Goal: Complete application form

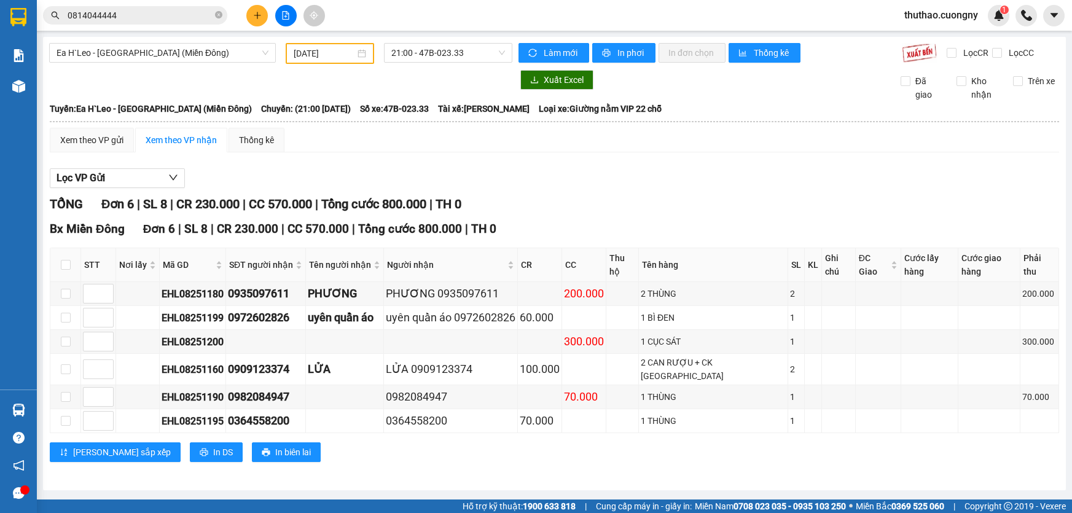
click at [264, 14] on button at bounding box center [257, 16] width 22 height 22
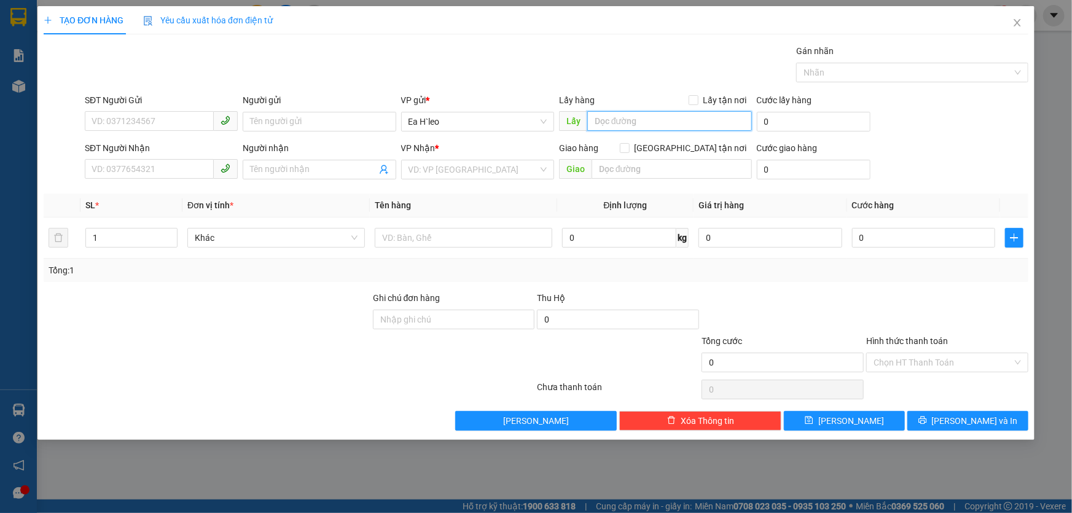
click at [616, 128] on input "text" at bounding box center [669, 121] width 165 height 20
type input "ngầm 18 nhân cơ gia nghĩa"
click at [646, 158] on div "Giao hàng [GEOGRAPHIC_DATA] tận nơi" at bounding box center [655, 150] width 193 height 18
click at [643, 176] on input "text" at bounding box center [672, 169] width 160 height 20
type input "cầu vượt chơn thành"
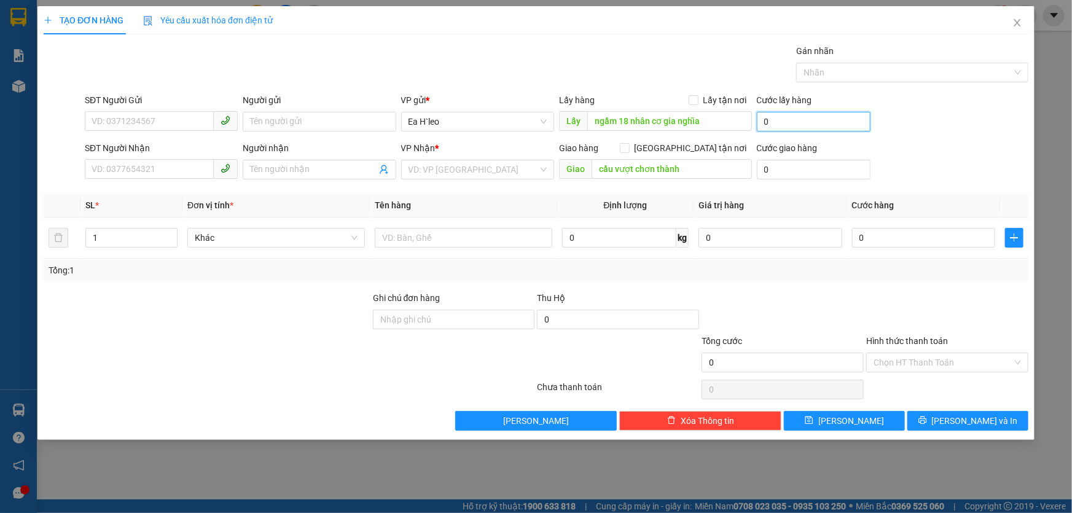
click at [825, 114] on input "0" at bounding box center [814, 122] width 114 height 20
click at [138, 119] on input "SĐT Người Gửi" at bounding box center [149, 121] width 129 height 20
click at [190, 122] on input "077352" at bounding box center [149, 121] width 129 height 20
click at [167, 125] on input "077352236" at bounding box center [149, 121] width 129 height 20
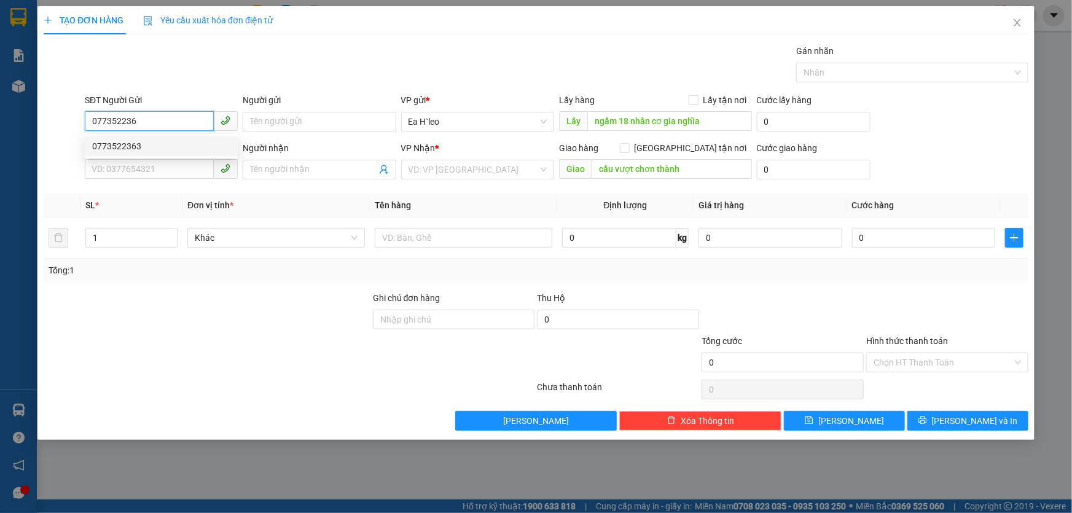
click at [175, 145] on div "0773522363" at bounding box center [161, 146] width 138 height 14
type input "0773522363"
type input "Ngầm 18"
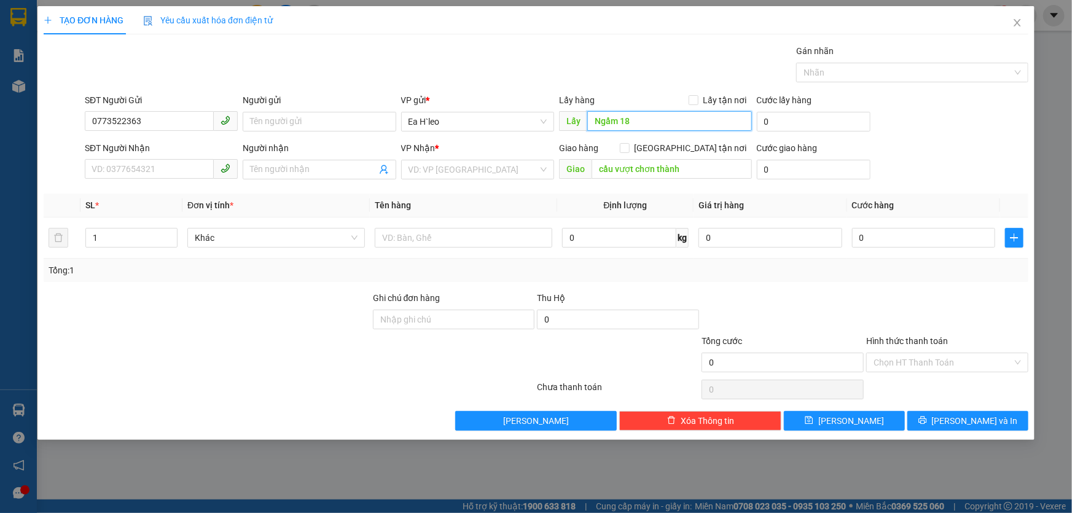
click at [667, 119] on input "Ngầm 18" at bounding box center [669, 121] width 165 height 20
click at [492, 167] on input "search" at bounding box center [474, 169] width 130 height 18
click at [469, 162] on input "search" at bounding box center [474, 169] width 130 height 18
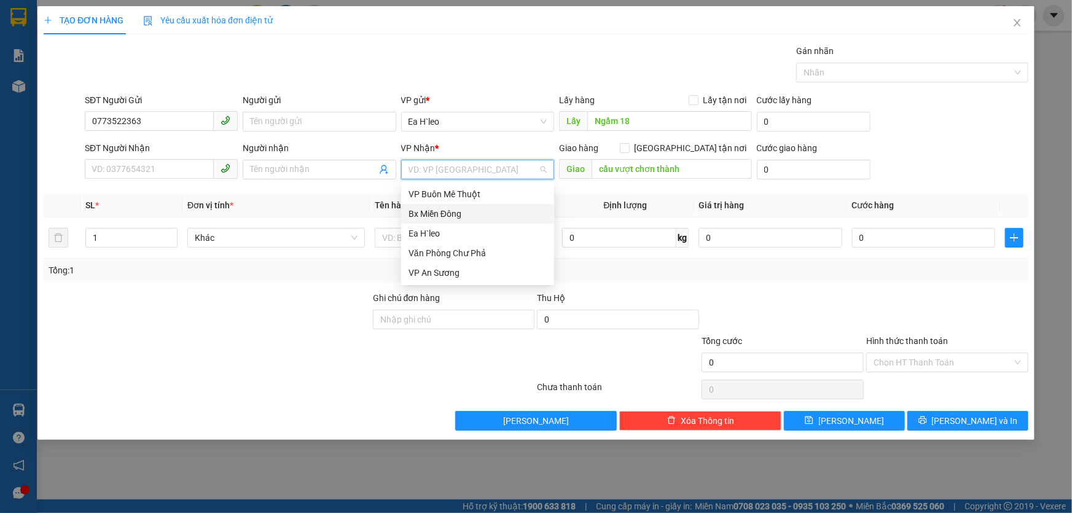
click at [461, 210] on div "Bx Miền Đông" at bounding box center [478, 214] width 138 height 14
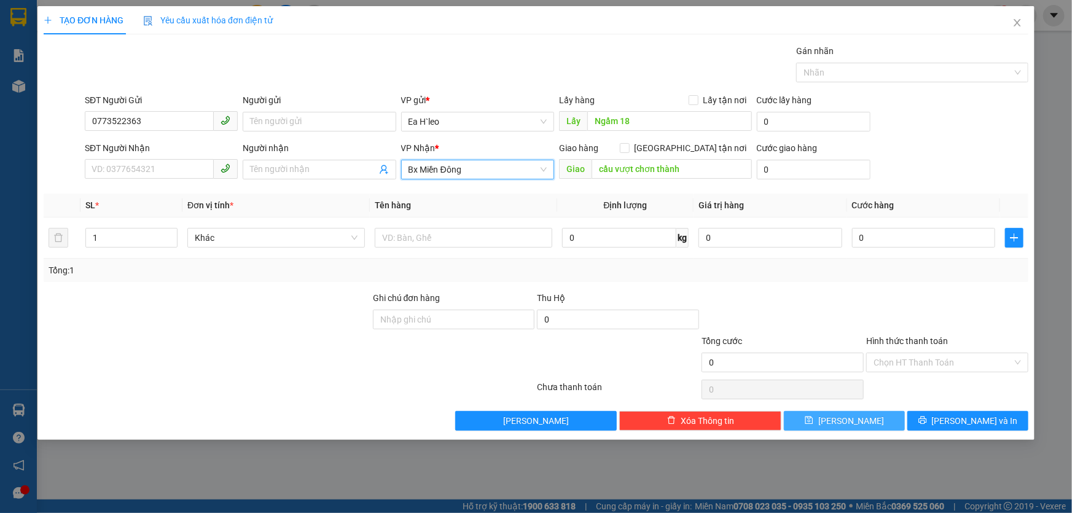
drag, startPoint x: 830, startPoint y: 417, endPoint x: 817, endPoint y: 408, distance: 15.9
click at [830, 417] on button "[PERSON_NAME]" at bounding box center [844, 421] width 121 height 20
